Goal: Information Seeking & Learning: Learn about a topic

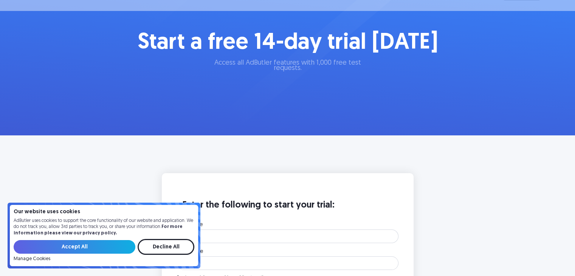
scroll to position [113, 0]
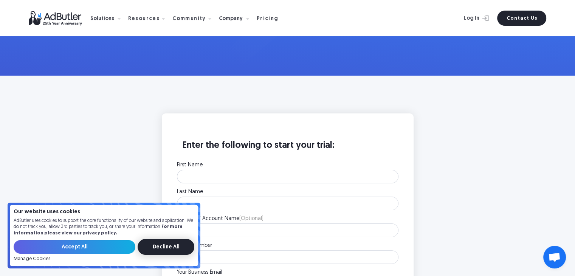
click at [172, 242] on input "Decline All" at bounding box center [166, 247] width 57 height 16
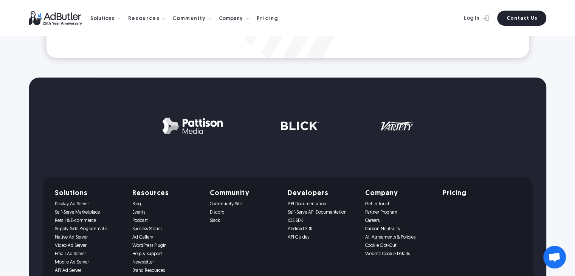
scroll to position [832, 0]
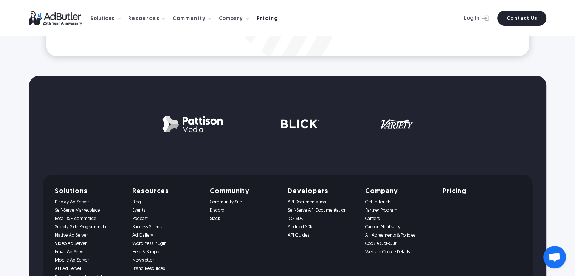
click at [257, 19] on div "Pricing" at bounding box center [268, 18] width 22 height 5
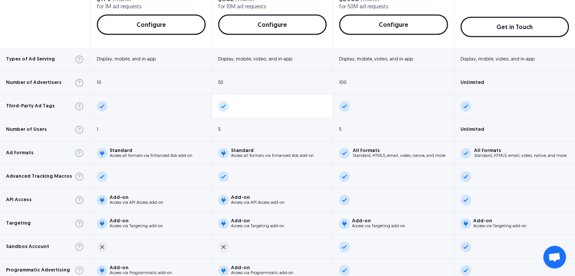
scroll to position [378, 0]
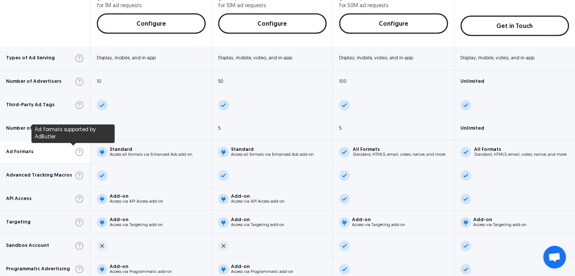
click at [75, 151] on img at bounding box center [80, 152] width 10 height 10
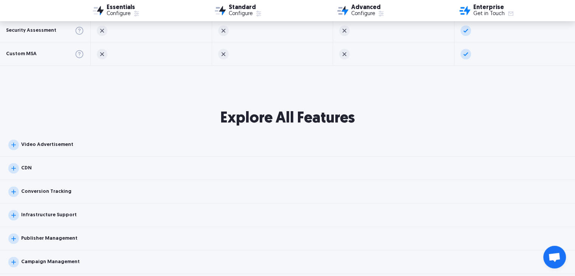
scroll to position [756, 0]
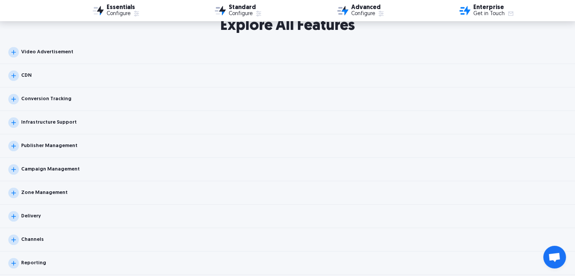
click at [12, 51] on img at bounding box center [13, 52] width 11 height 11
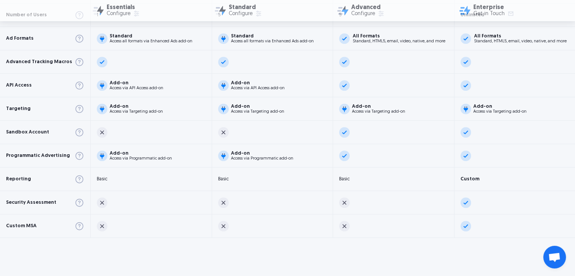
scroll to position [681, 0]
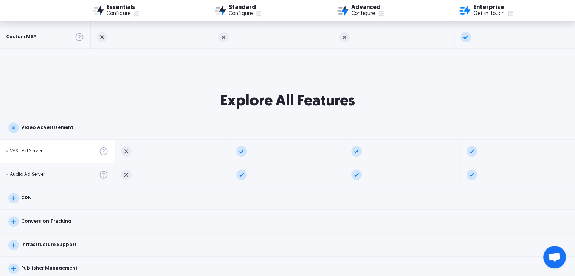
click at [25, 152] on div "VAST Ad Server" at bounding box center [26, 151] width 33 height 5
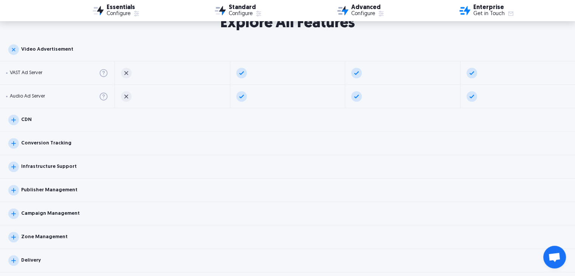
scroll to position [794, 0]
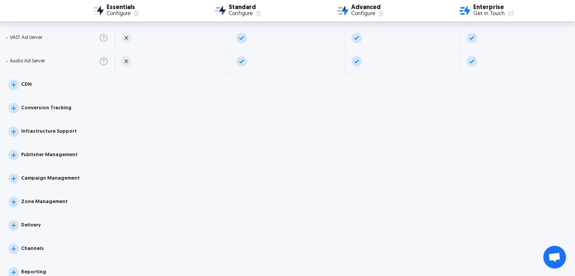
click at [14, 108] on img at bounding box center [13, 108] width 11 height 11
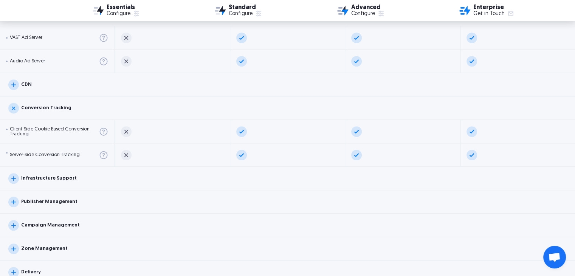
click at [14, 108] on img at bounding box center [13, 108] width 15 height 15
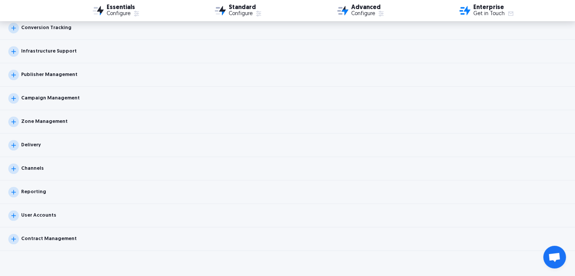
scroll to position [908, 0]
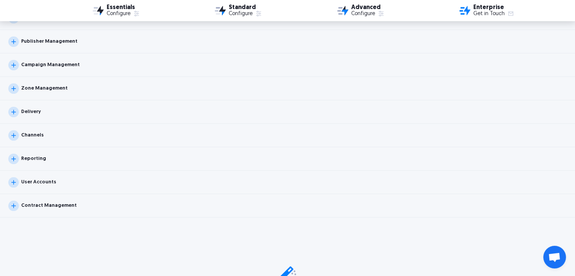
click at [13, 156] on img at bounding box center [13, 159] width 11 height 11
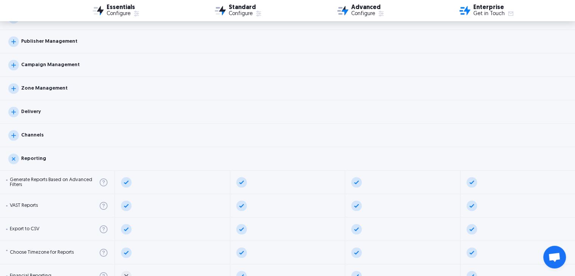
click at [16, 135] on img at bounding box center [13, 135] width 11 height 11
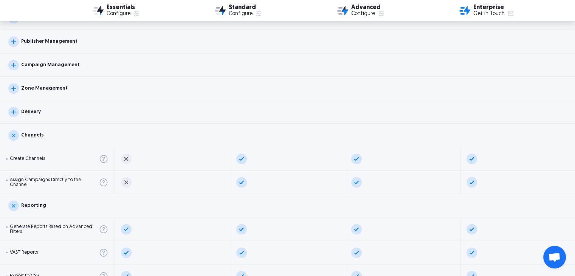
click at [12, 109] on img at bounding box center [13, 112] width 11 height 11
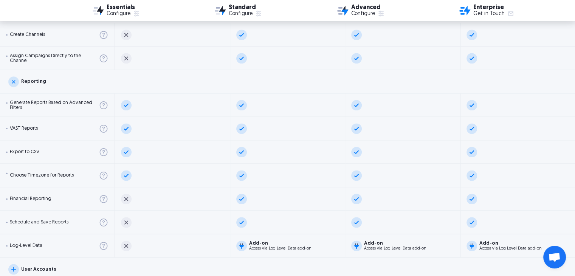
scroll to position [1248, 0]
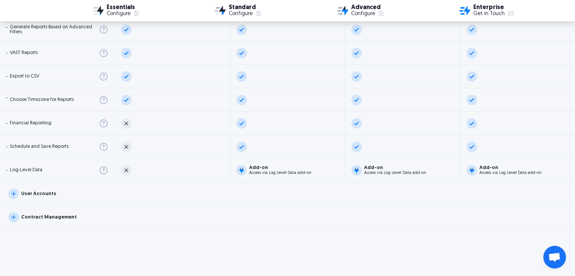
click at [12, 192] on img at bounding box center [13, 193] width 11 height 11
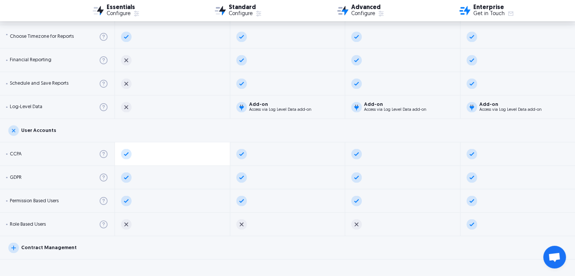
scroll to position [1361, 0]
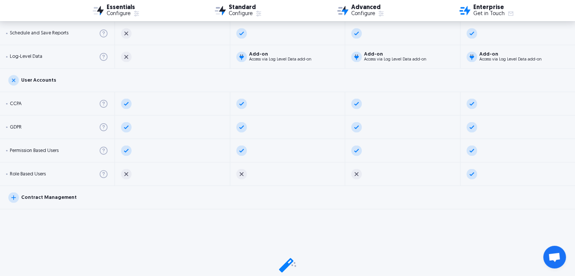
click at [32, 195] on div "Contract Management" at bounding box center [49, 197] width 56 height 5
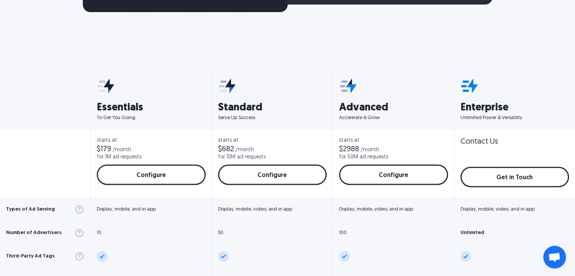
scroll to position [0, 0]
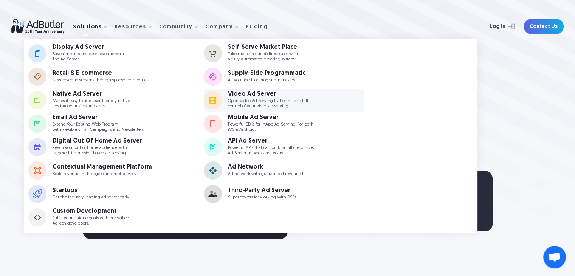
click at [247, 109] on link "Video Ad Server Open Video Ad Serving Platform. Take full control of your video…" at bounding box center [291, 100] width 175 height 23
